Goal: Check status: Check status

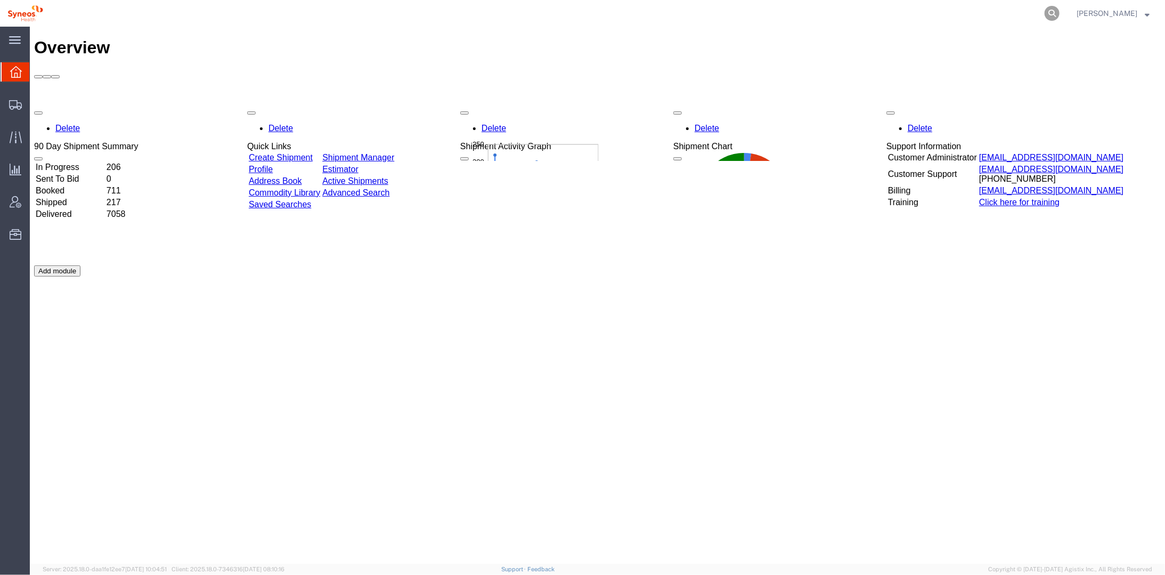
click at [1060, 10] on icon at bounding box center [1052, 13] width 15 height 15
paste input "56645983"
click at [1060, 14] on icon at bounding box center [1052, 13] width 15 height 15
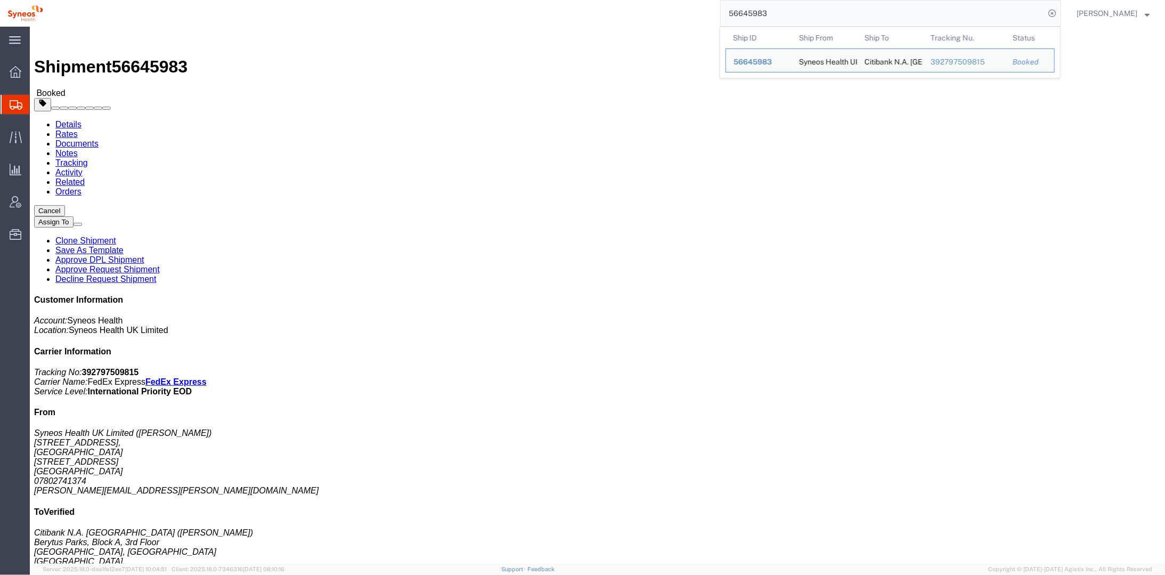
drag, startPoint x: 786, startPoint y: 13, endPoint x: 721, endPoint y: 14, distance: 65.0
click at [719, 15] on div "56645983 Ship ID Ship From Ship To Tracking Nu. Status Ship ID 56645983 Ship Fr…" at bounding box center [556, 13] width 1011 height 27
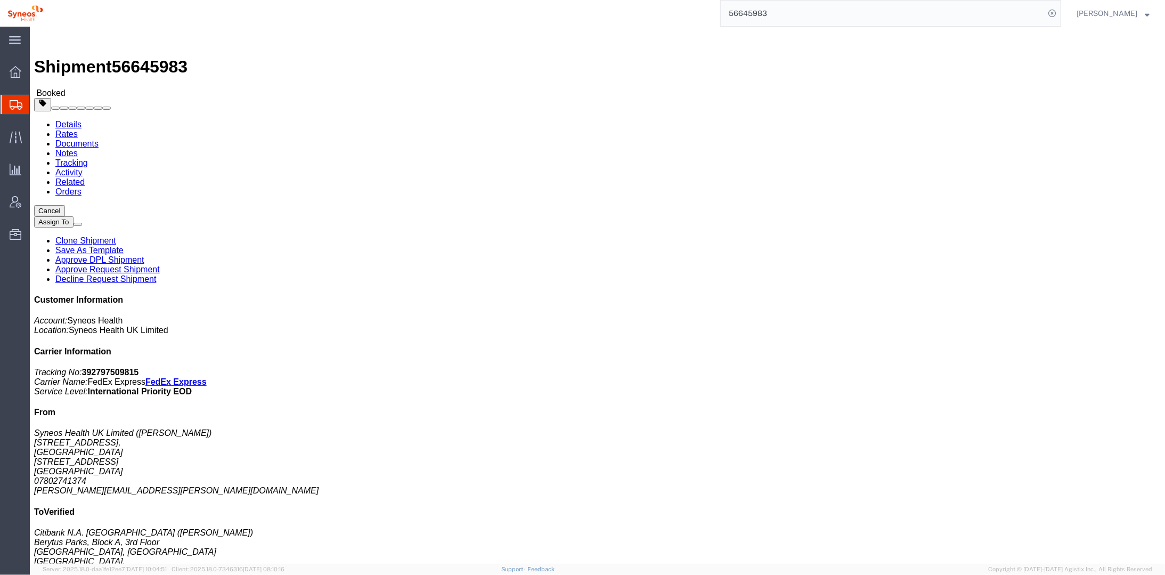
paste input "6"
type input "56645963"
click at [1060, 11] on icon at bounding box center [1052, 13] width 15 height 15
